Goal: Use online tool/utility: Use online tool/utility

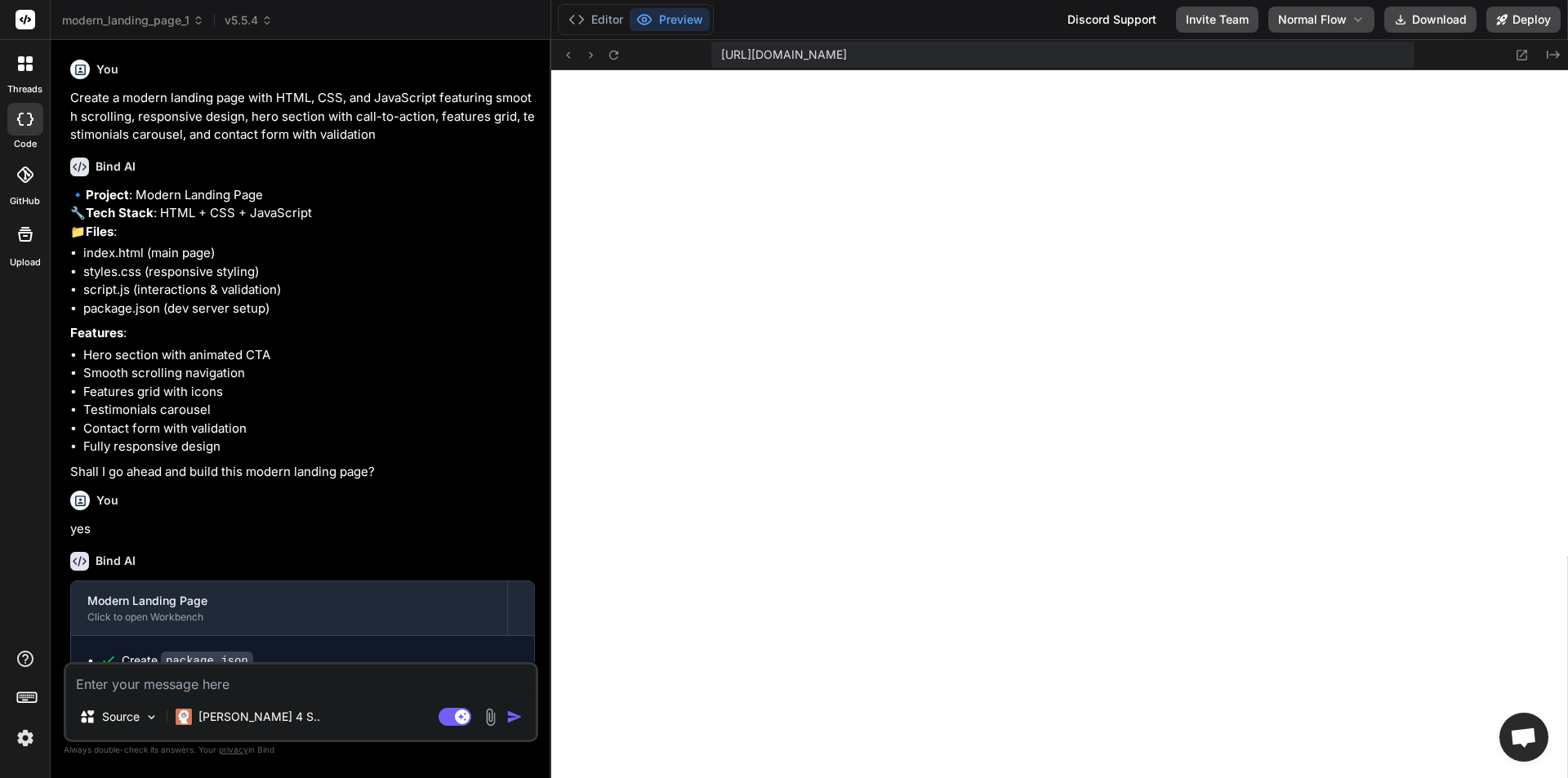
scroll to position [6067, 0]
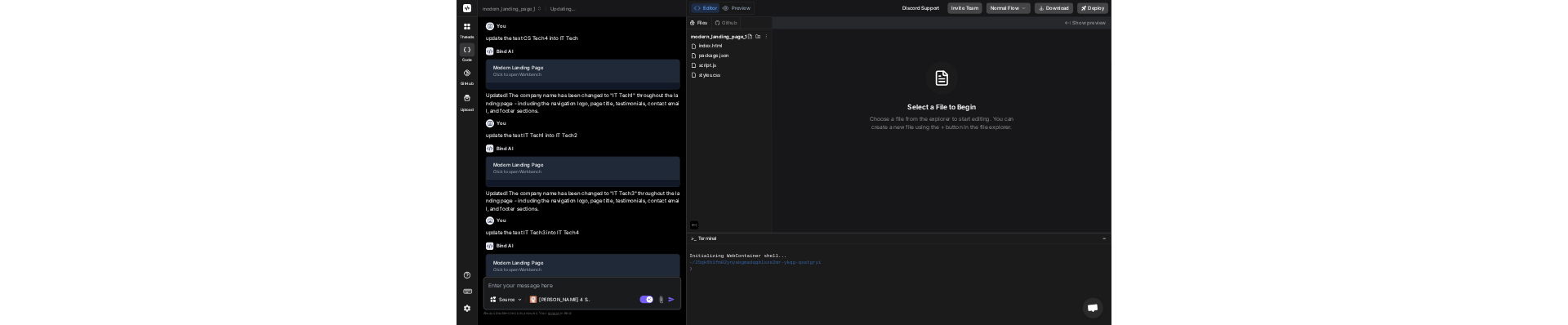
scroll to position [574, 0]
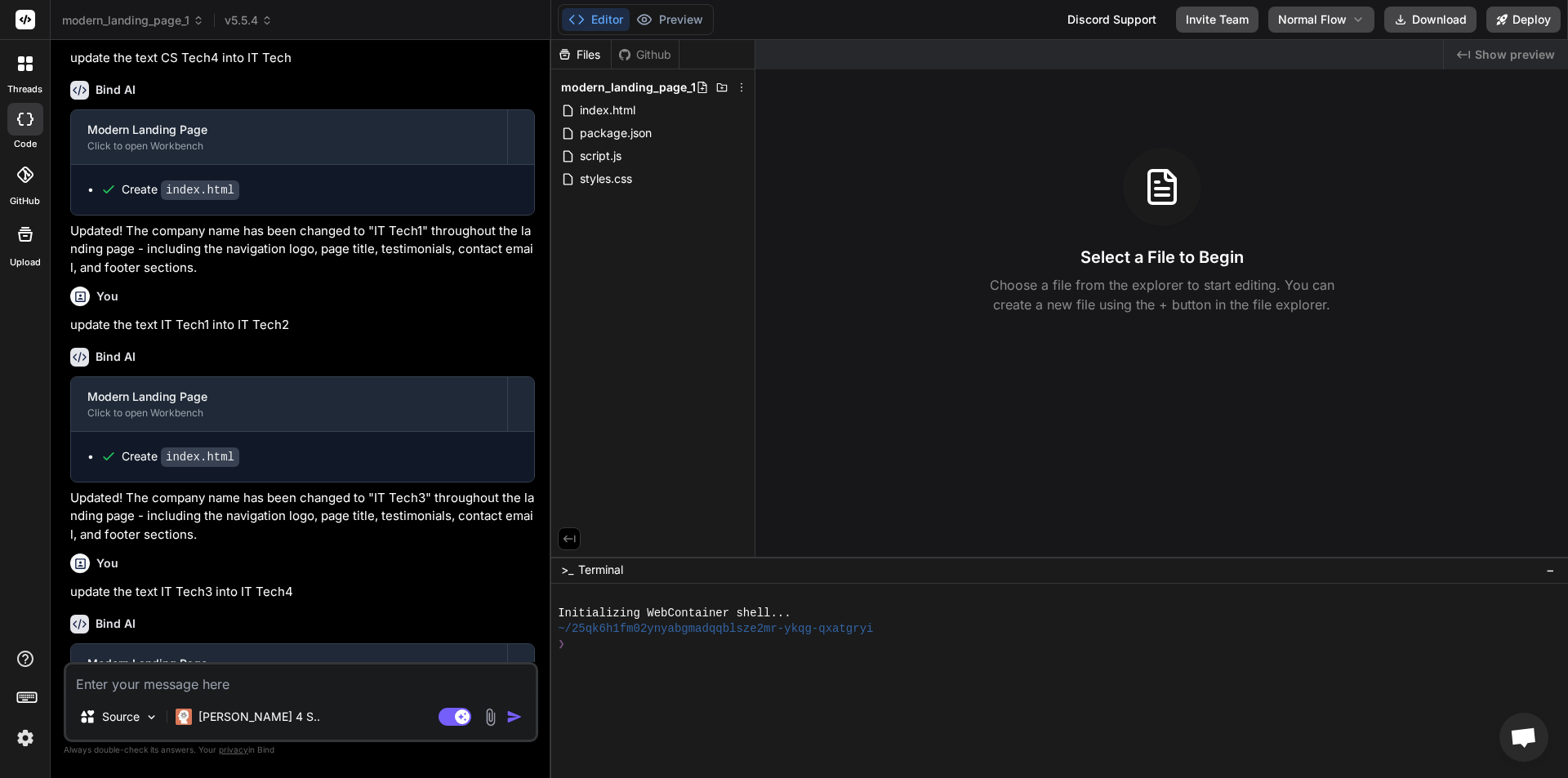
type textarea "x"
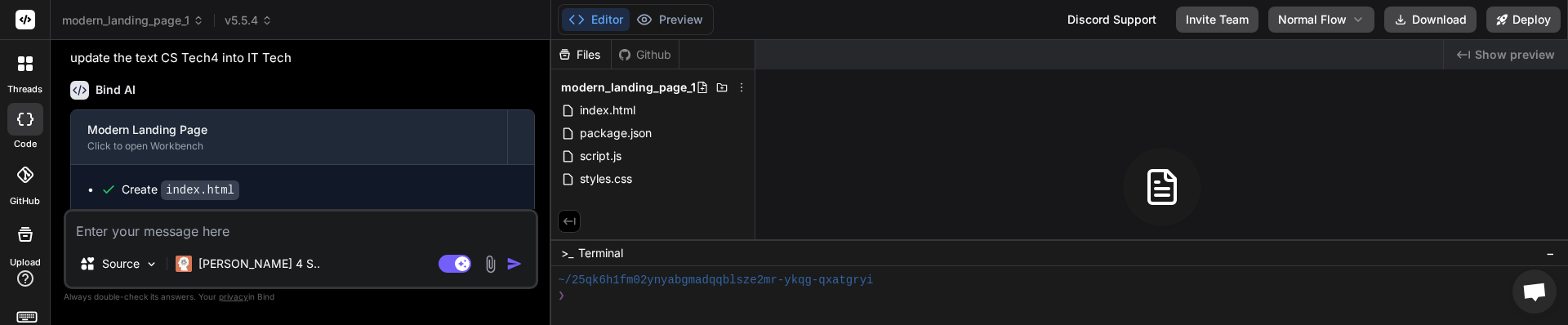
scroll to position [31, 0]
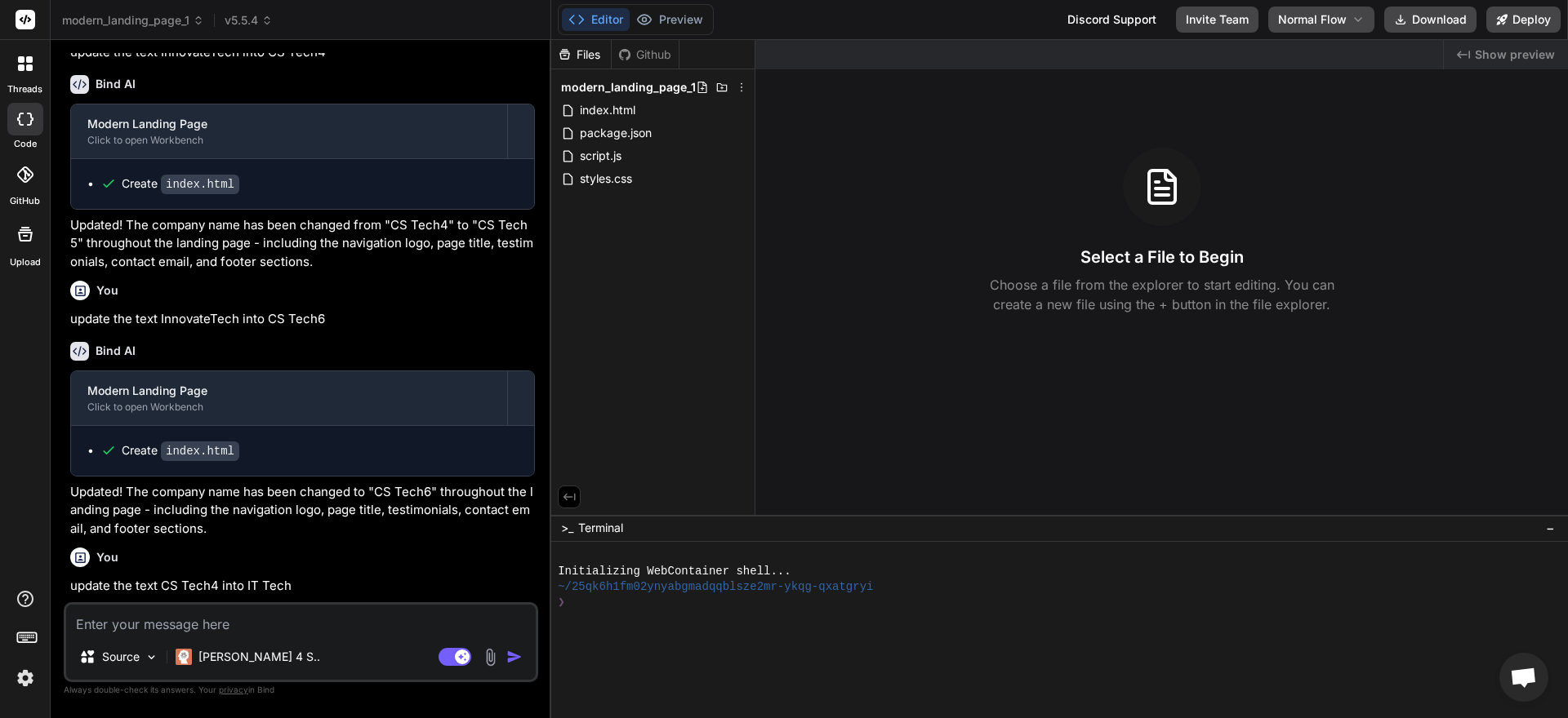
scroll to position [785, 0]
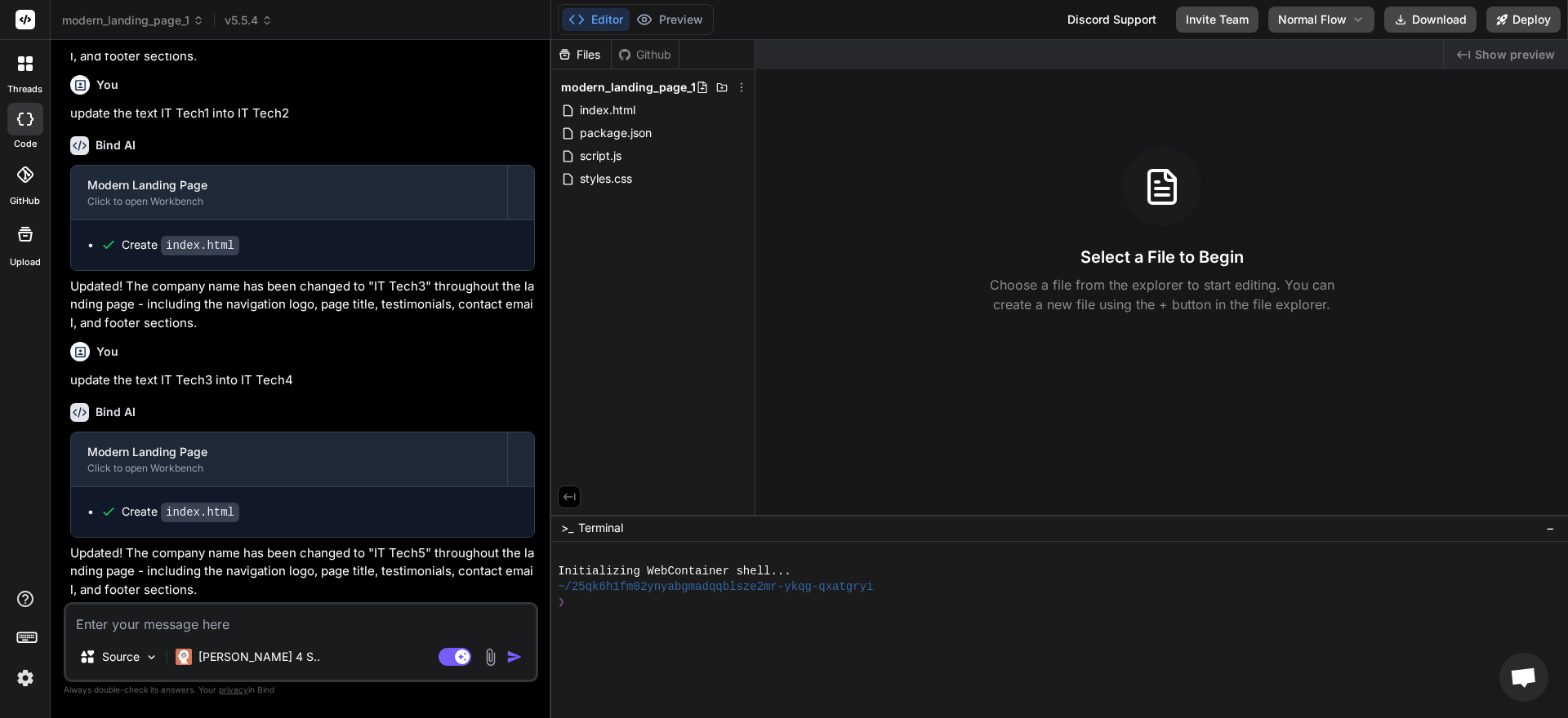
type textarea "x"
